Goal: Task Accomplishment & Management: Complete application form

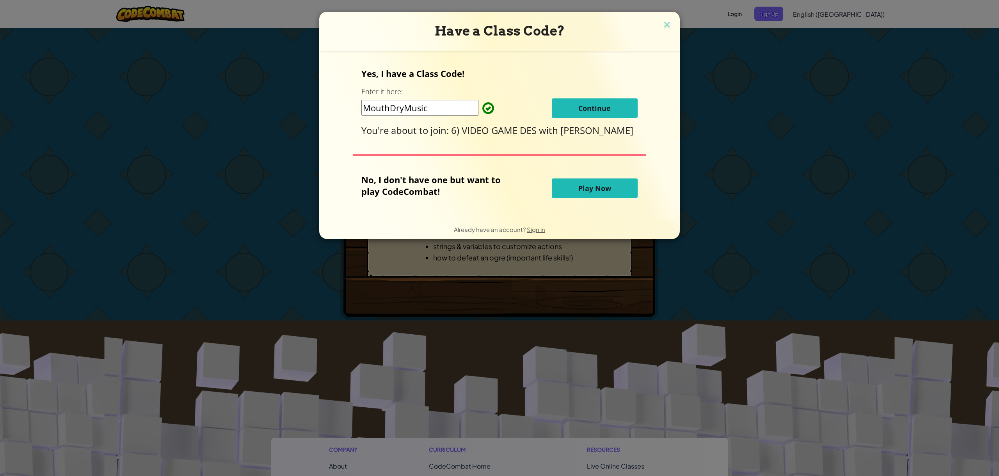
click at [597, 114] on button "Continue" at bounding box center [595, 108] width 86 height 20
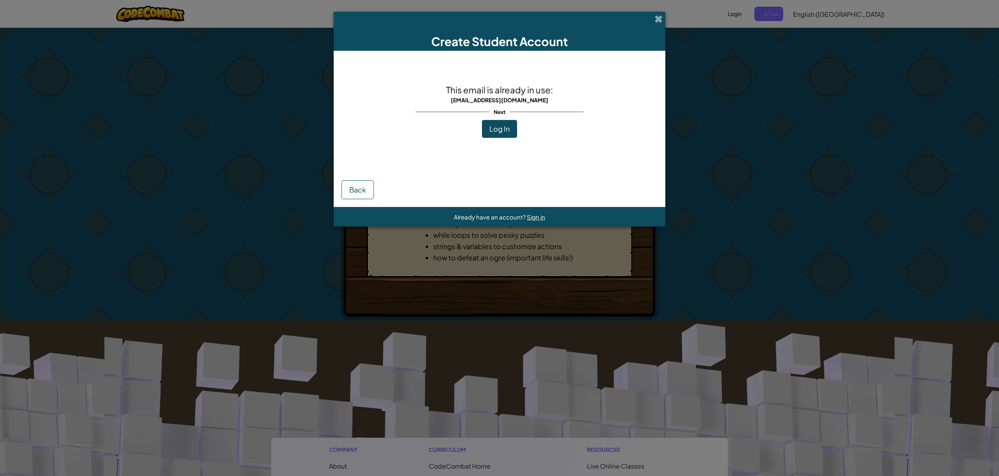
click at [492, 127] on span "Log In" at bounding box center [500, 128] width 20 height 9
